Goal: Task Accomplishment & Management: Complete application form

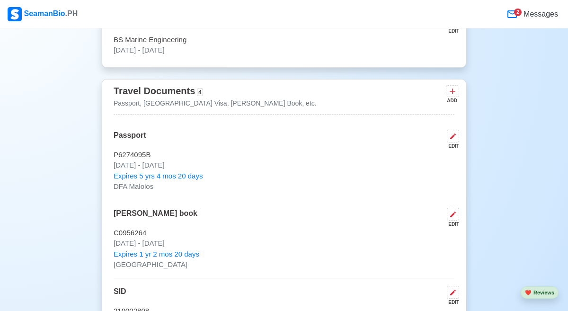
scroll to position [658, 0]
click at [453, 217] on icon at bounding box center [453, 214] width 8 height 8
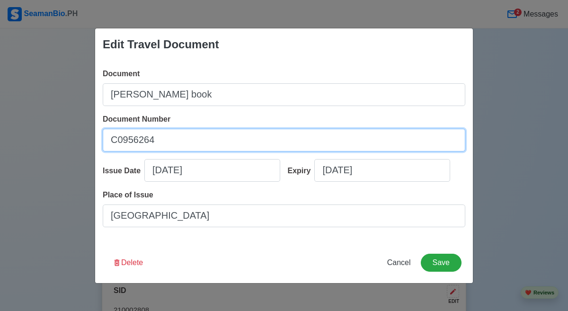
click at [181, 141] on input "C0956264" at bounding box center [284, 140] width 363 height 23
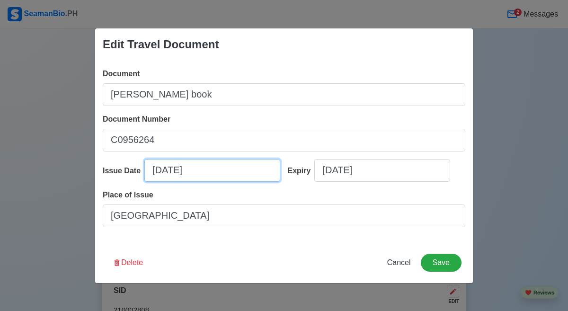
click at [227, 179] on input "[DATE]" at bounding box center [212, 170] width 136 height 23
select select "****"
select select "********"
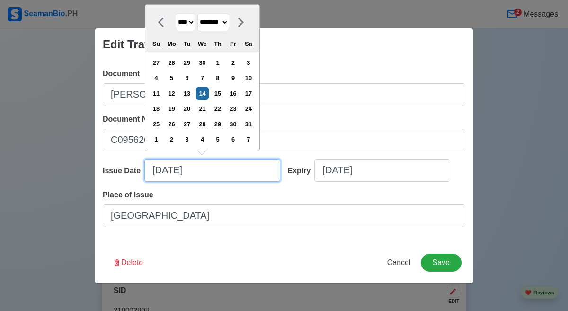
click at [224, 171] on input "[DATE]" at bounding box center [212, 170] width 136 height 23
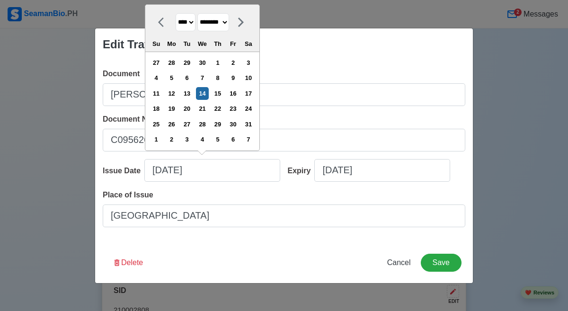
click at [312, 23] on div "Edit Travel Document Document [PERSON_NAME] book Document Number C0956264 Issue…" at bounding box center [284, 155] width 568 height 311
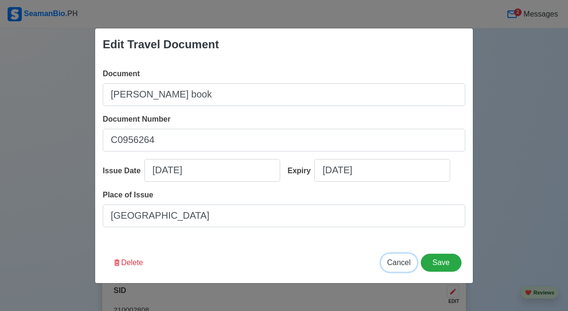
click at [405, 264] on span "Cancel" at bounding box center [399, 262] width 24 height 8
type input "[DATE]"
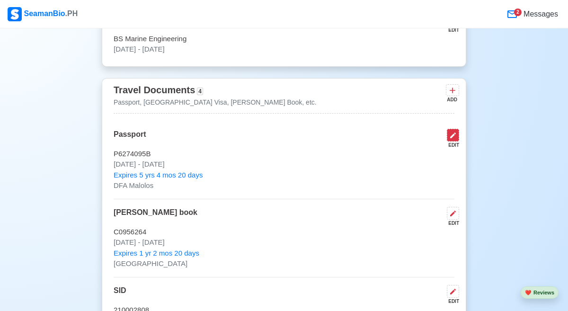
click at [450, 134] on icon at bounding box center [453, 136] width 8 height 8
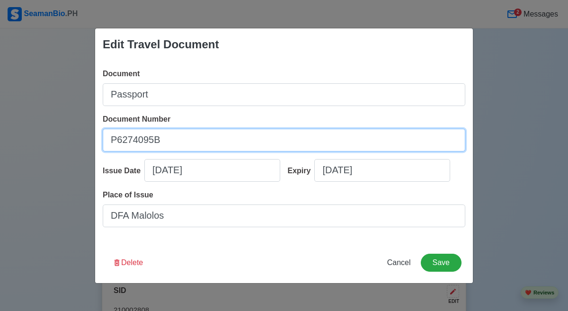
click at [165, 142] on input "P6274095B" at bounding box center [284, 140] width 363 height 23
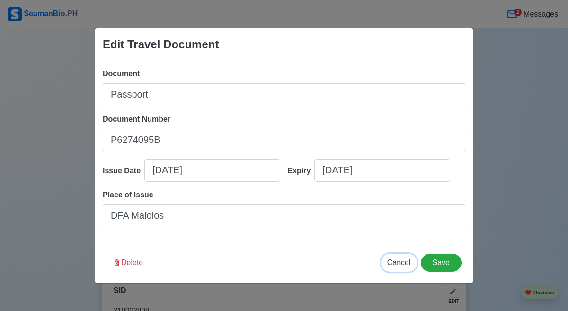
click at [400, 260] on span "Cancel" at bounding box center [399, 262] width 24 height 8
type input "[DATE]"
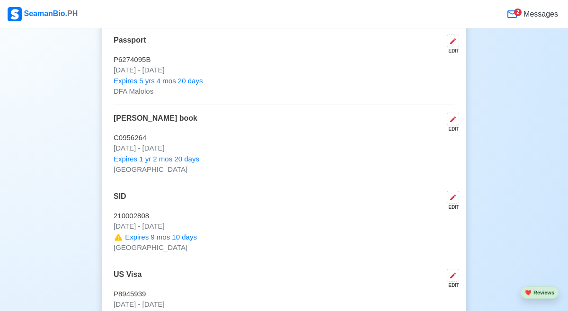
scroll to position [754, 0]
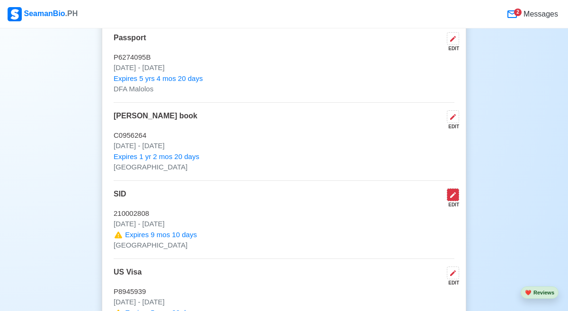
click at [455, 200] on button at bounding box center [453, 194] width 12 height 13
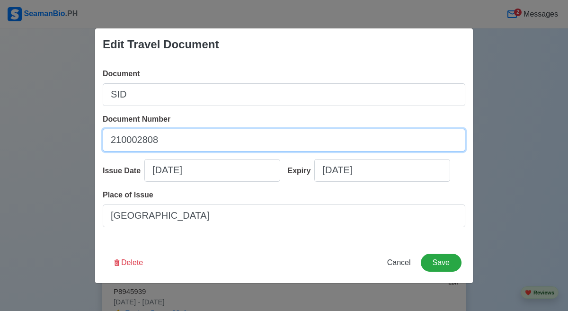
click at [195, 136] on input "210002808" at bounding box center [284, 140] width 363 height 23
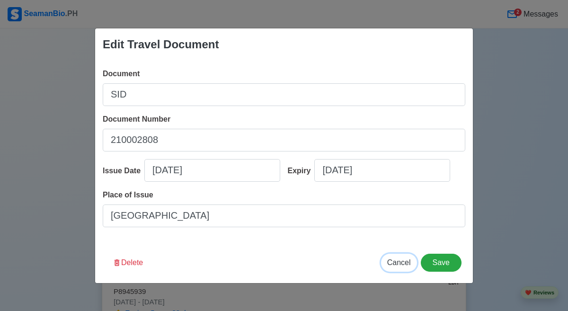
click at [400, 267] on button "Cancel" at bounding box center [399, 263] width 36 height 18
type input "[DATE]"
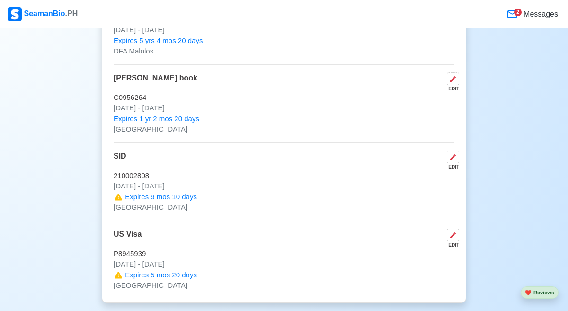
scroll to position [793, 0]
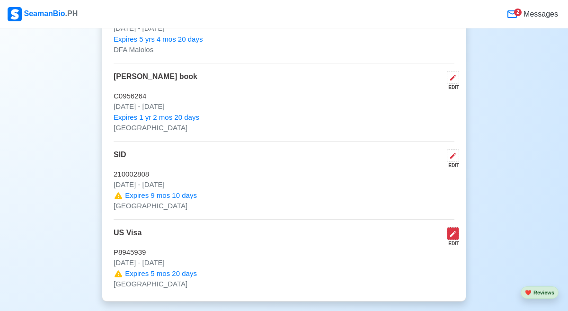
click at [451, 237] on icon at bounding box center [453, 234] width 6 height 6
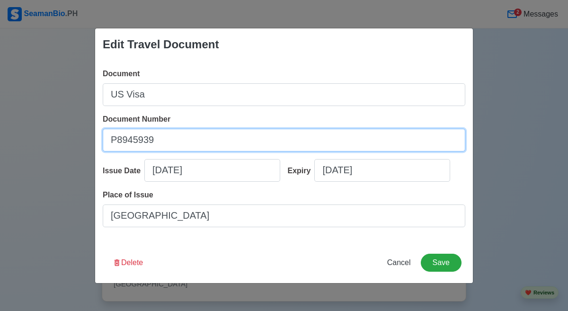
click at [195, 142] on input "P8945939" at bounding box center [284, 140] width 363 height 23
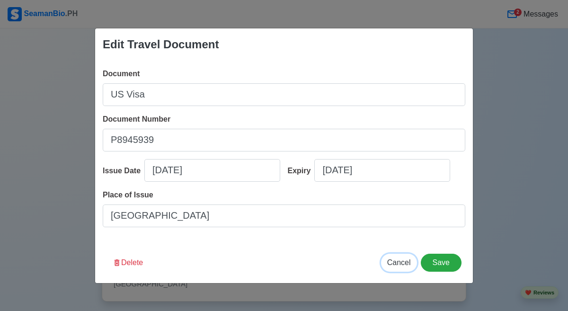
click at [399, 264] on span "Cancel" at bounding box center [399, 262] width 24 height 8
type input "[DATE]"
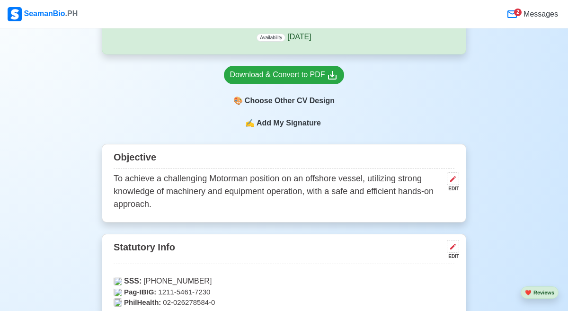
scroll to position [293, 0]
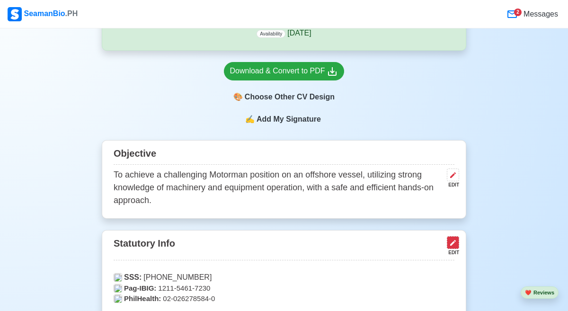
click at [452, 249] on button at bounding box center [453, 242] width 12 height 13
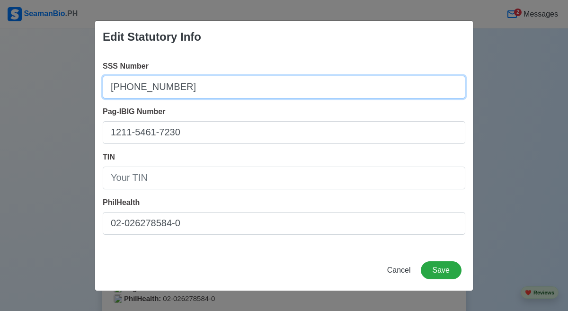
click at [193, 86] on input "[PHONE_NUMBER]" at bounding box center [284, 87] width 363 height 23
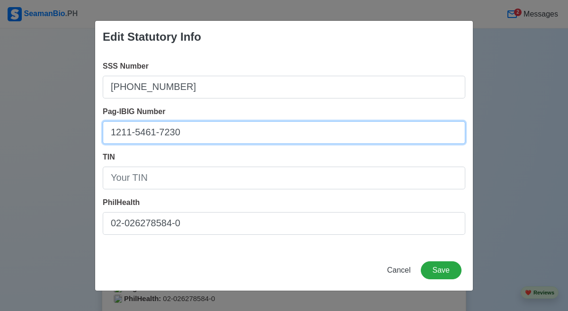
click at [294, 133] on input "1211-5461-7230" at bounding box center [284, 132] width 363 height 23
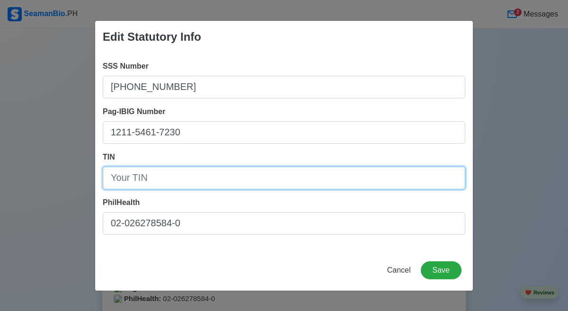
click at [193, 177] on input "TIN" at bounding box center [284, 178] width 363 height 23
paste input "326227696"
type input "326227696"
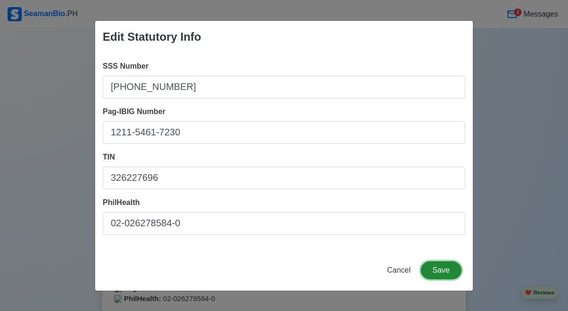
click at [444, 270] on button "Save" at bounding box center [441, 270] width 41 height 18
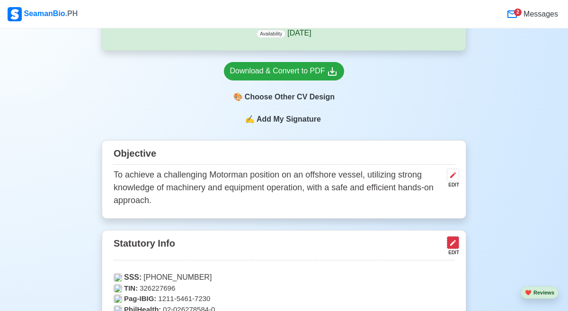
click at [451, 246] on icon at bounding box center [453, 243] width 6 height 6
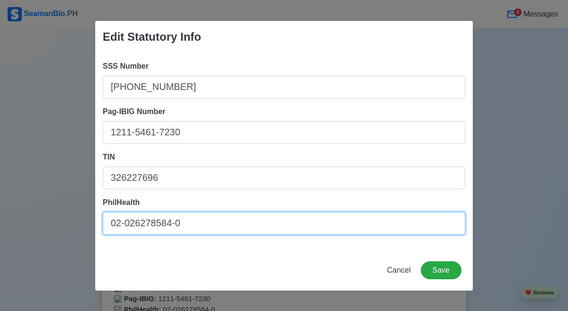
click at [191, 222] on input "02-026278584-0" at bounding box center [284, 223] width 363 height 23
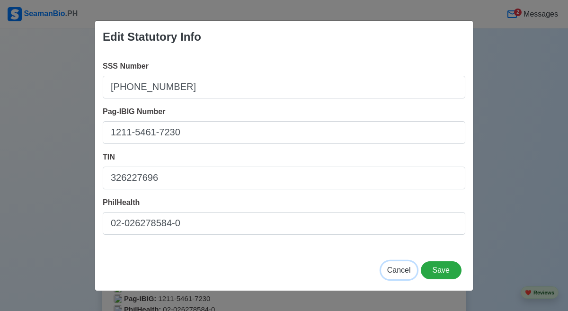
click at [402, 270] on span "Cancel" at bounding box center [399, 270] width 24 height 8
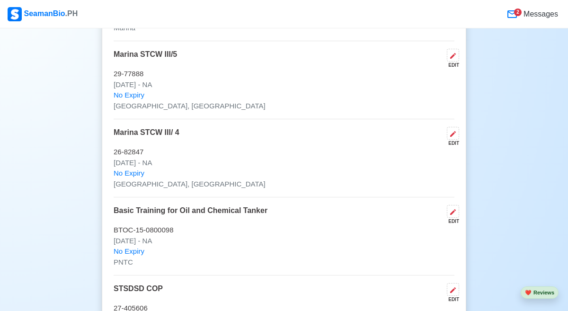
scroll to position [1838, 0]
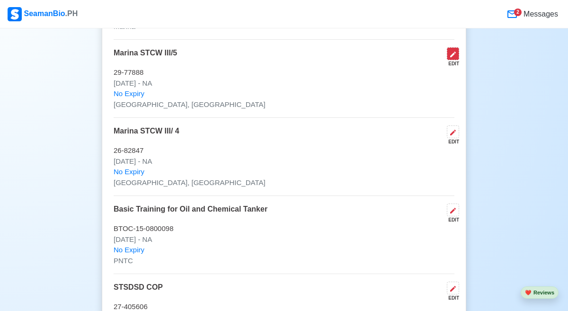
click at [454, 55] on icon at bounding box center [453, 55] width 6 height 6
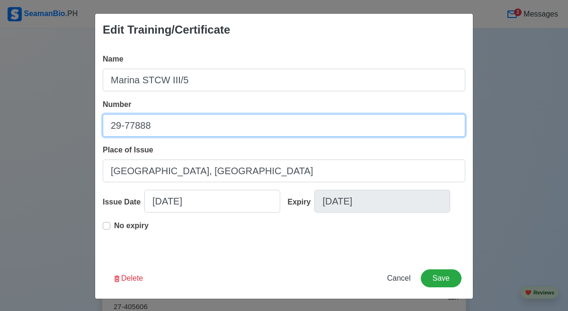
click at [160, 131] on input "29-77888" at bounding box center [284, 125] width 363 height 23
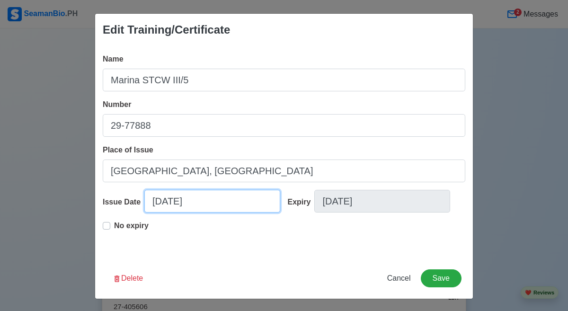
click at [214, 204] on input "[DATE]" at bounding box center [212, 201] width 136 height 23
select select "****"
select select "*****"
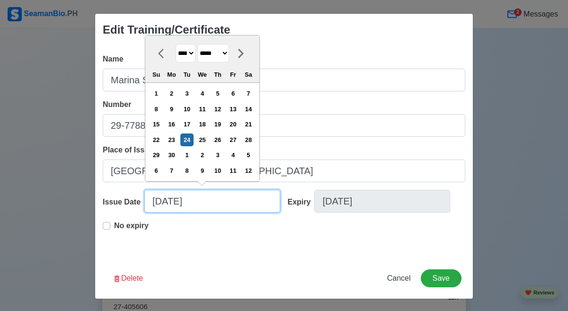
drag, startPoint x: 214, startPoint y: 204, endPoint x: 204, endPoint y: 204, distance: 9.5
click at [204, 204] on input "[DATE]" at bounding box center [212, 201] width 136 height 23
click at [393, 276] on span "Cancel" at bounding box center [399, 278] width 24 height 8
type input "[DATE]"
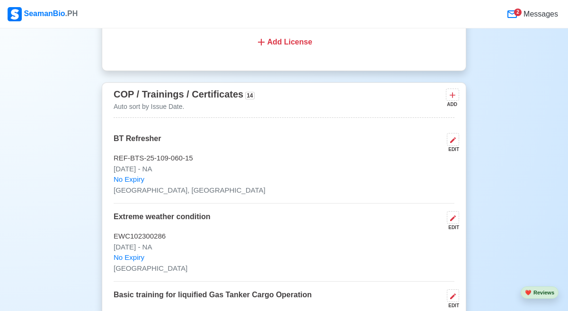
scroll to position [1442, 0]
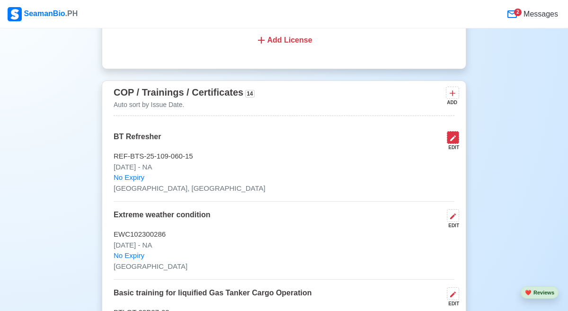
click at [452, 141] on icon at bounding box center [453, 138] width 6 height 6
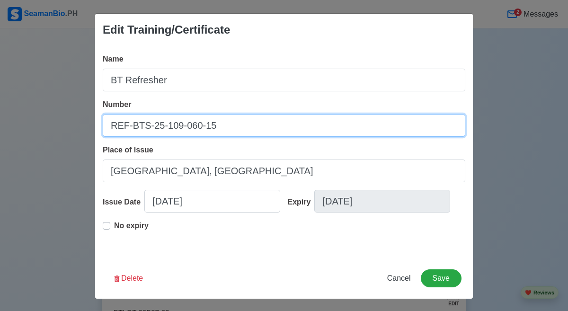
click at [222, 129] on input "REF-BTS-25-109-060-15" at bounding box center [284, 125] width 363 height 23
drag, startPoint x: 277, startPoint y: 123, endPoint x: 142, endPoint y: 132, distance: 136.2
click at [141, 133] on input "REF-BTS-25-109-060-15" at bounding box center [284, 125] width 363 height 23
click at [227, 128] on input "REF-BTS-25-109-060-15" at bounding box center [284, 125] width 363 height 23
drag, startPoint x: 221, startPoint y: 126, endPoint x: 111, endPoint y: 131, distance: 109.9
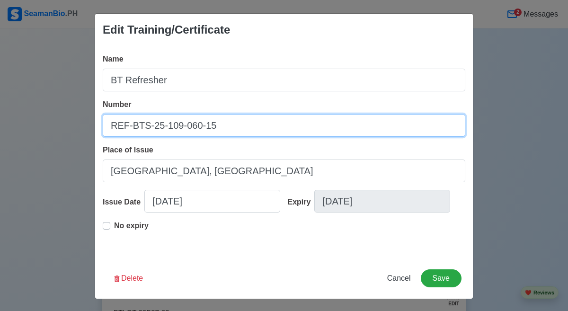
click at [111, 131] on input "REF-BTS-25-109-060-15" at bounding box center [284, 125] width 363 height 23
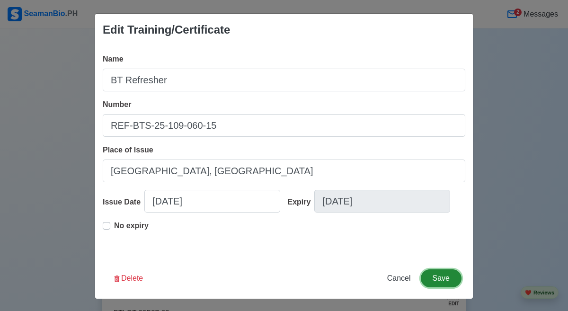
click at [440, 280] on button "Save" at bounding box center [441, 278] width 41 height 18
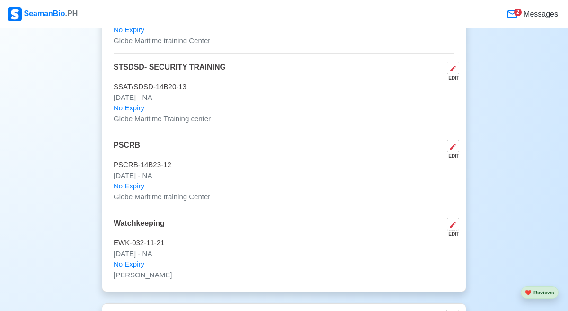
scroll to position [2377, 0]
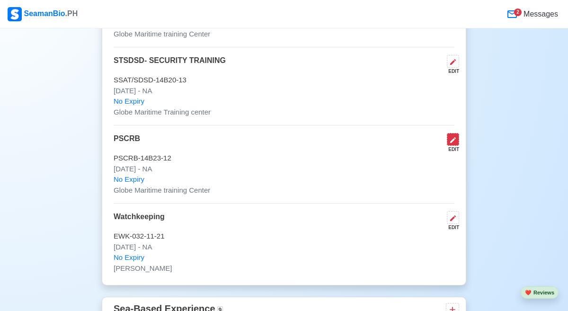
click at [450, 144] on icon at bounding box center [453, 140] width 8 height 8
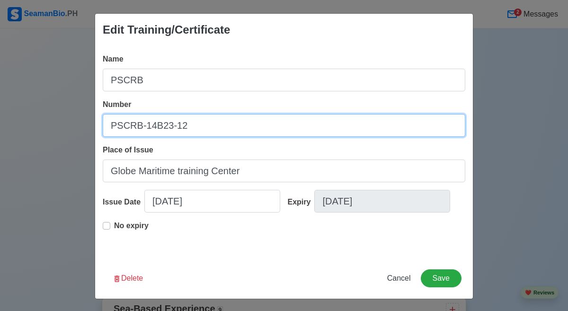
click at [195, 132] on input "PSCRB-14B23-12" at bounding box center [284, 125] width 363 height 23
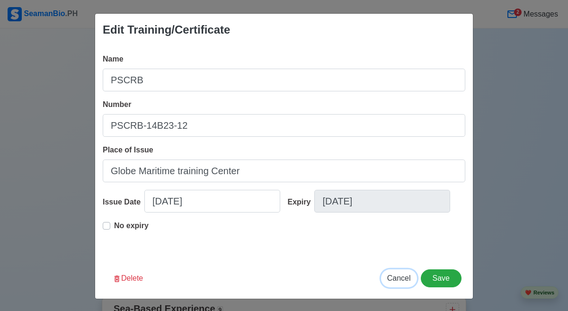
click at [390, 283] on button "Cancel" at bounding box center [399, 278] width 36 height 18
type input "[DATE]"
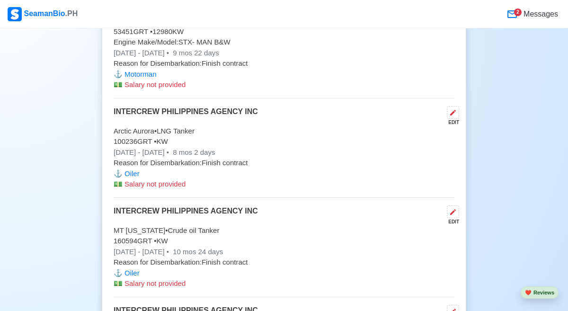
scroll to position [2730, 0]
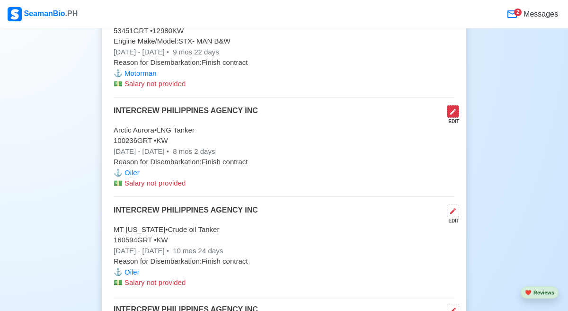
click at [453, 118] on button at bounding box center [453, 111] width 12 height 13
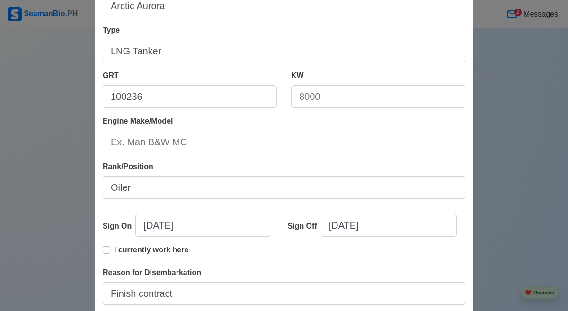
scroll to position [124, 0]
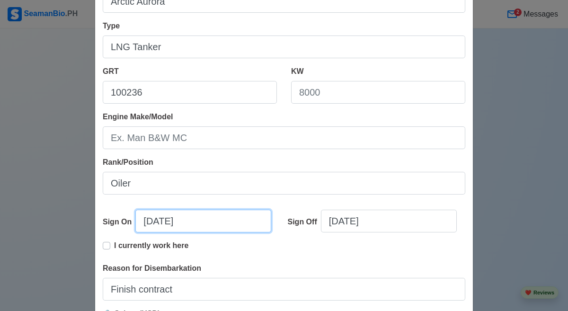
click at [164, 221] on input "[DATE]" at bounding box center [203, 221] width 136 height 23
select select "****"
select select "*******"
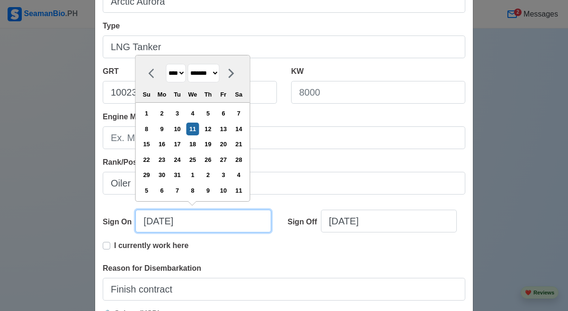
type input "[DATE]"
click at [226, 250] on div "I currently work here" at bounding box center [284, 251] width 363 height 23
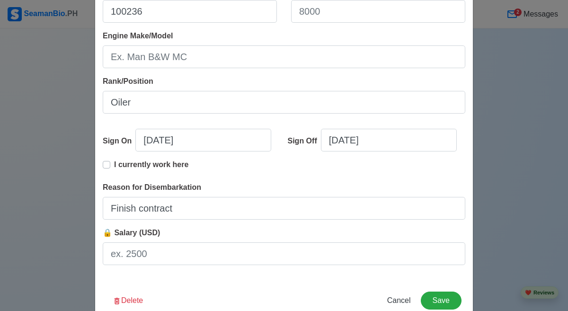
scroll to position [229, 0]
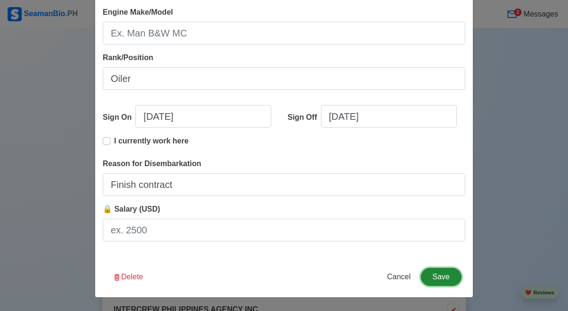
click at [441, 281] on button "Save" at bounding box center [441, 277] width 41 height 18
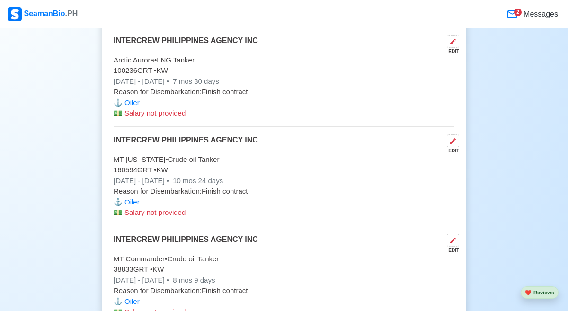
scroll to position [2801, 0]
click at [453, 142] on icon at bounding box center [453, 141] width 6 height 6
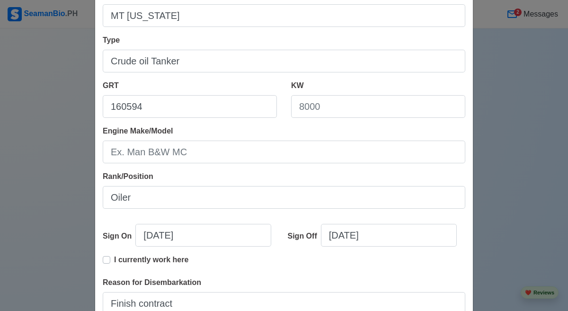
scroll to position [117, 0]
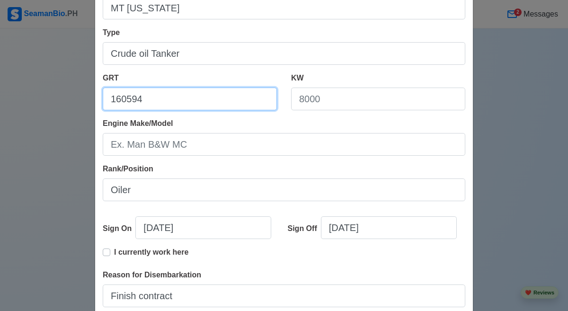
click at [141, 101] on input "160594" at bounding box center [190, 99] width 174 height 23
click at [152, 96] on input "160594" at bounding box center [190, 99] width 174 height 23
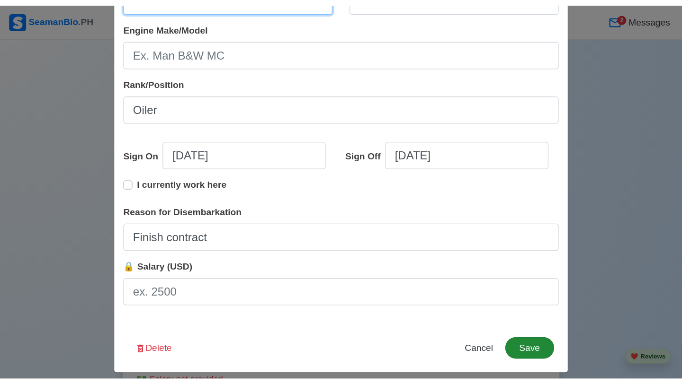
scroll to position [220, 0]
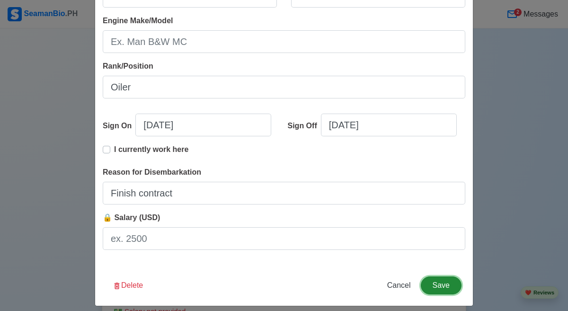
click at [435, 286] on button "Save" at bounding box center [441, 285] width 41 height 18
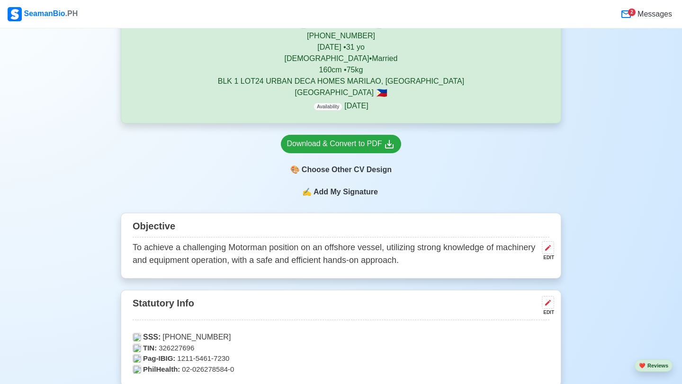
scroll to position [0, 0]
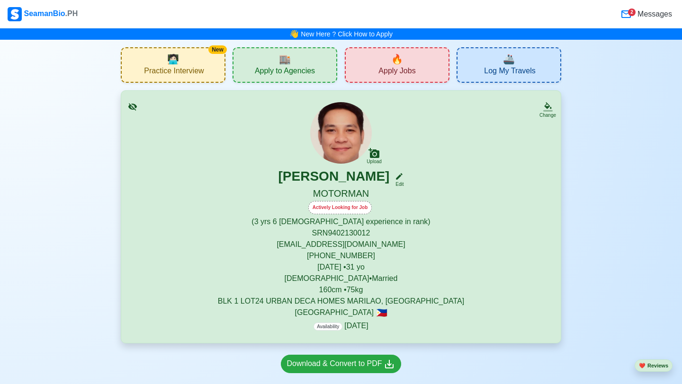
click at [414, 74] on span "Apply Jobs" at bounding box center [396, 72] width 37 height 12
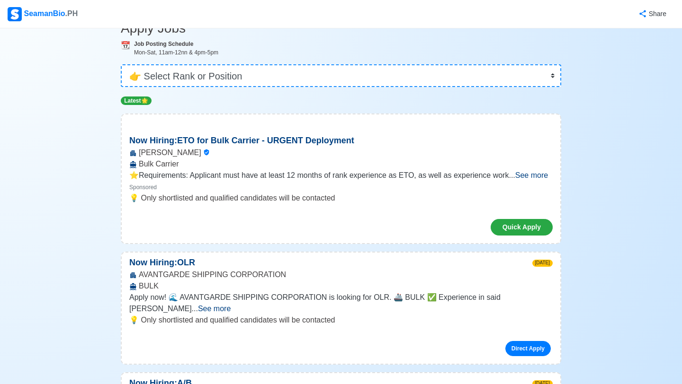
scroll to position [52, 0]
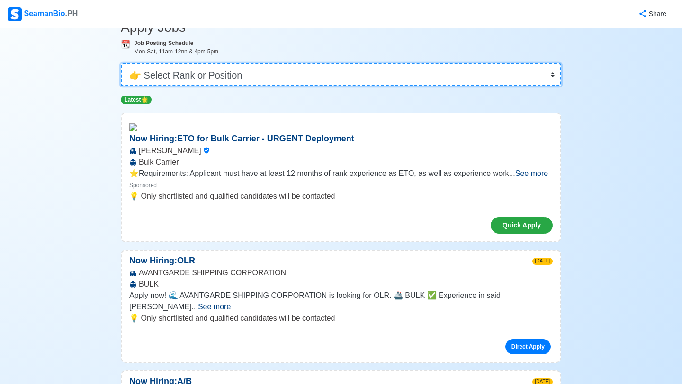
click at [281, 71] on select "👉 Select Rank or Position Master Chief Officer 2nd Officer 3rd Officer Junior O…" at bounding box center [341, 74] width 440 height 23
click at [121, 86] on select "👉 Select Rank or Position Master Chief Officer 2nd Officer 3rd Officer Junior O…" at bounding box center [341, 74] width 440 height 23
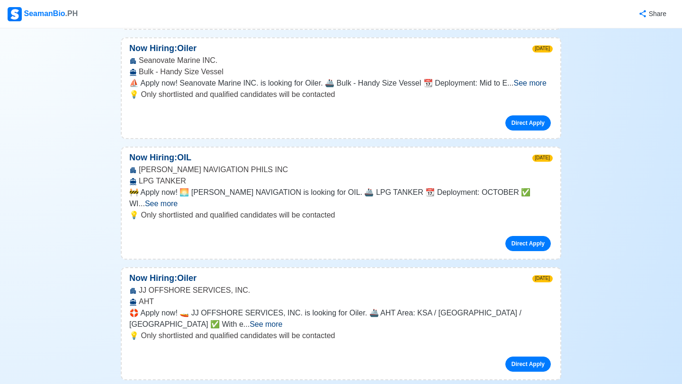
scroll to position [731, 0]
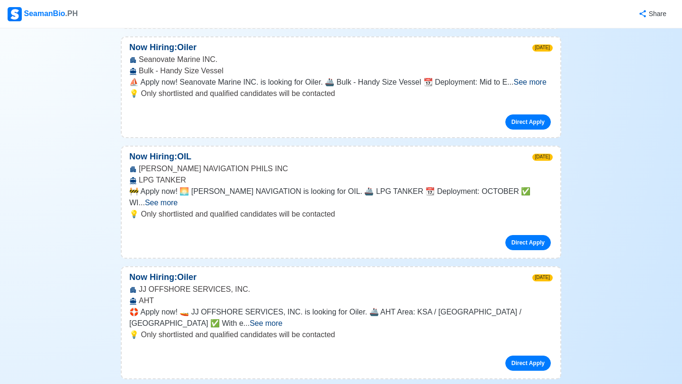
click at [178, 199] on span "See more" at bounding box center [161, 203] width 33 height 8
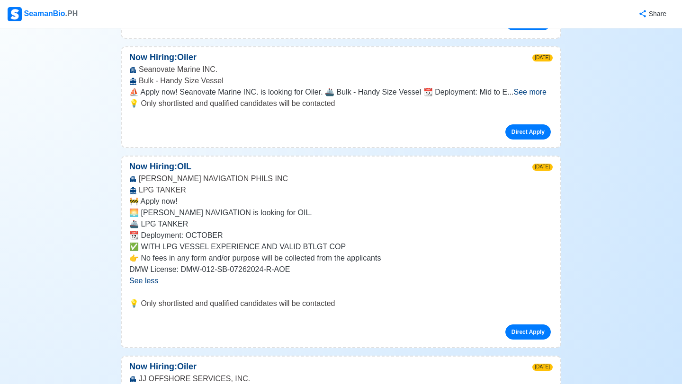
scroll to position [720, 0]
click at [524, 311] on link "Direct Apply" at bounding box center [527, 332] width 45 height 15
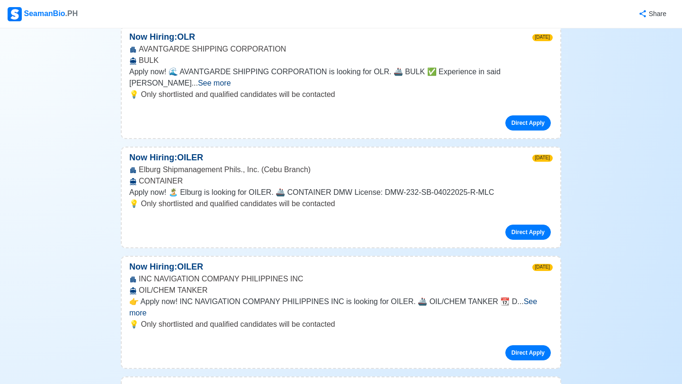
scroll to position [0, 0]
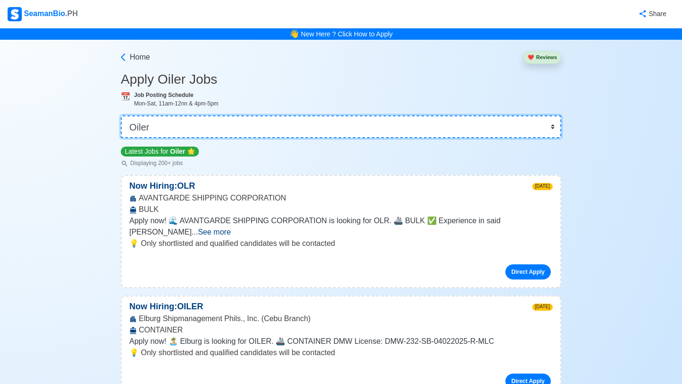
click at [284, 126] on select "👉 Select Rank or Position Master Chief Officer 2nd Officer 3rd Officer Junior O…" at bounding box center [341, 127] width 440 height 23
select select "Motorman"
click at [121, 116] on select "👉 Select Rank or Position Master Chief Officer 2nd Officer 3rd Officer Junior O…" at bounding box center [341, 127] width 440 height 23
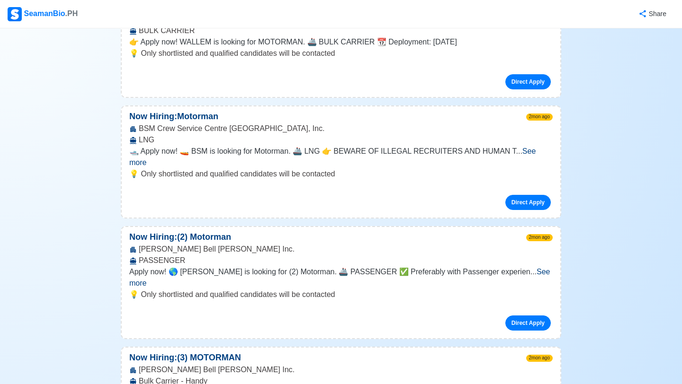
scroll to position [1913, 0]
